Goal: Task Accomplishment & Management: Complete application form

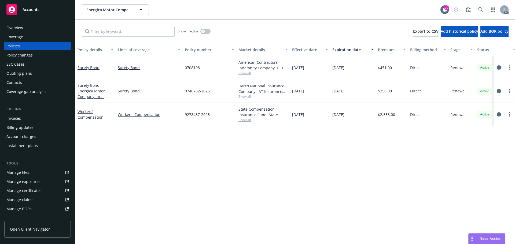
click at [498, 69] on icon "circleInformation" at bounding box center [498, 67] width 4 height 4
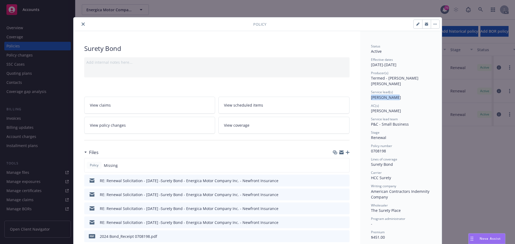
drag, startPoint x: 396, startPoint y: 92, endPoint x: 368, endPoint y: 95, distance: 28.0
copy span "[PERSON_NAME]"
click at [80, 25] on button "close" at bounding box center [83, 24] width 6 height 6
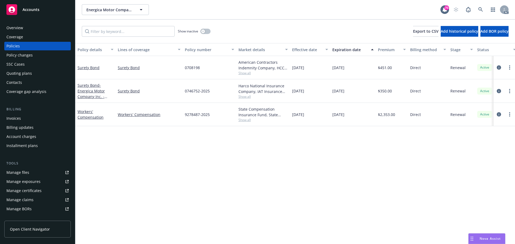
click at [290, 164] on div "Policy details Lines of coverage Policy number Market details Effective date Ex…" at bounding box center [294, 143] width 439 height 201
click at [249, 71] on span "Show all" at bounding box center [262, 73] width 49 height 5
click at [118, 150] on div "Policy details Lines of coverage Policy number Market details Effective date Ex…" at bounding box center [294, 143] width 439 height 201
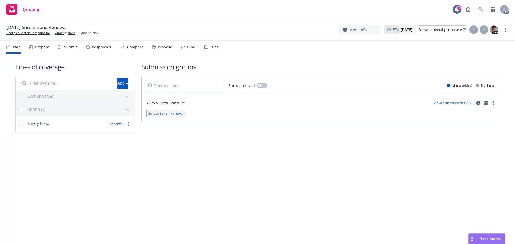
click at [66, 47] on div "Submit" at bounding box center [70, 47] width 13 height 4
